Goal: Task Accomplishment & Management: Manage account settings

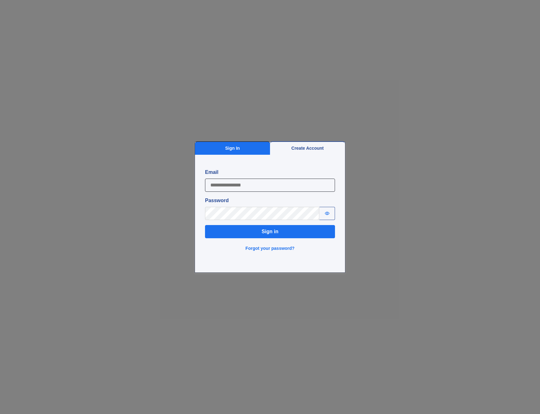
click at [269, 180] on input "Email" at bounding box center [270, 184] width 130 height 13
type input "**********"
click at [244, 226] on button "Sign in" at bounding box center [270, 231] width 130 height 13
